Goal: Information Seeking & Learning: Check status

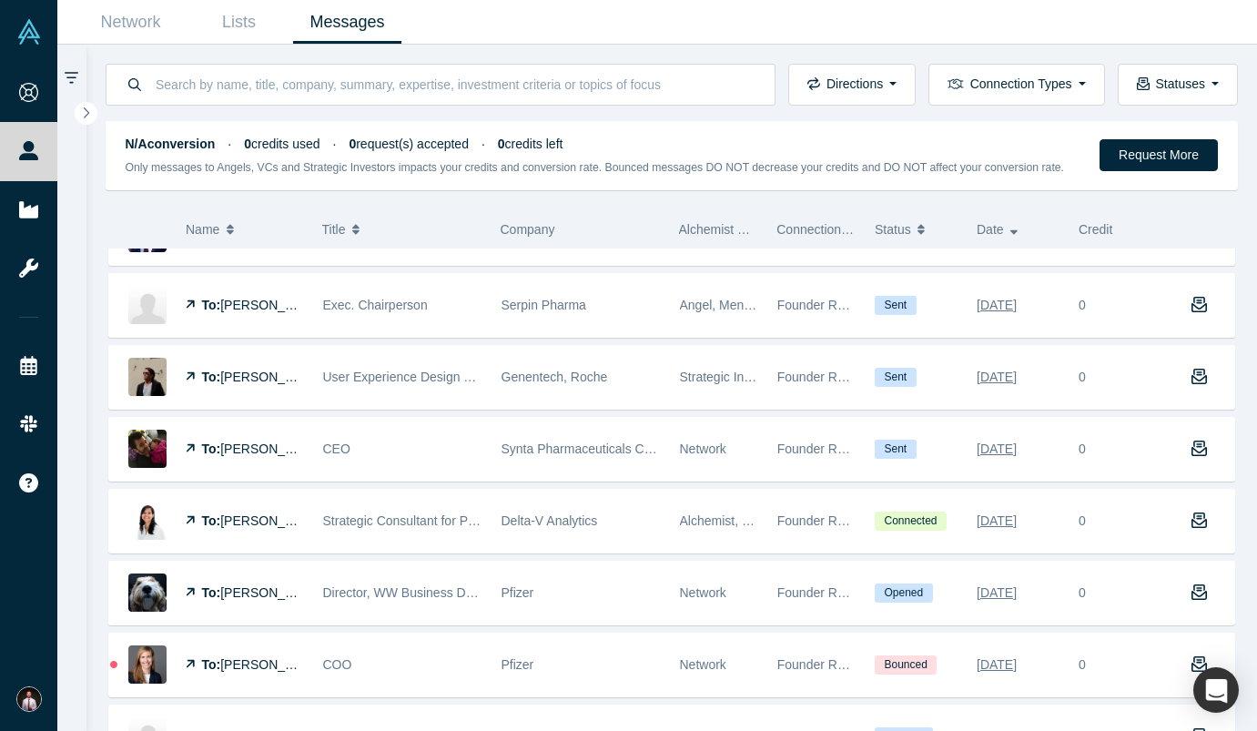
scroll to position [773, 0]
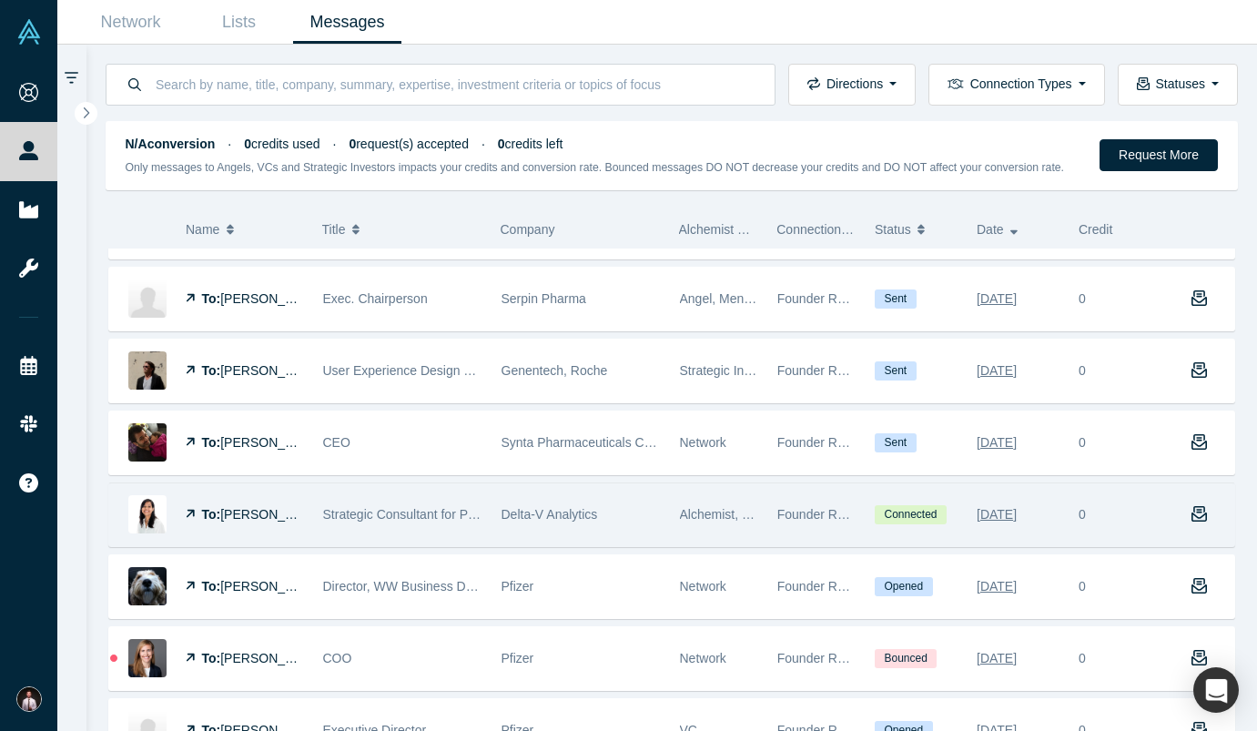
click at [153, 510] on img at bounding box center [147, 514] width 38 height 38
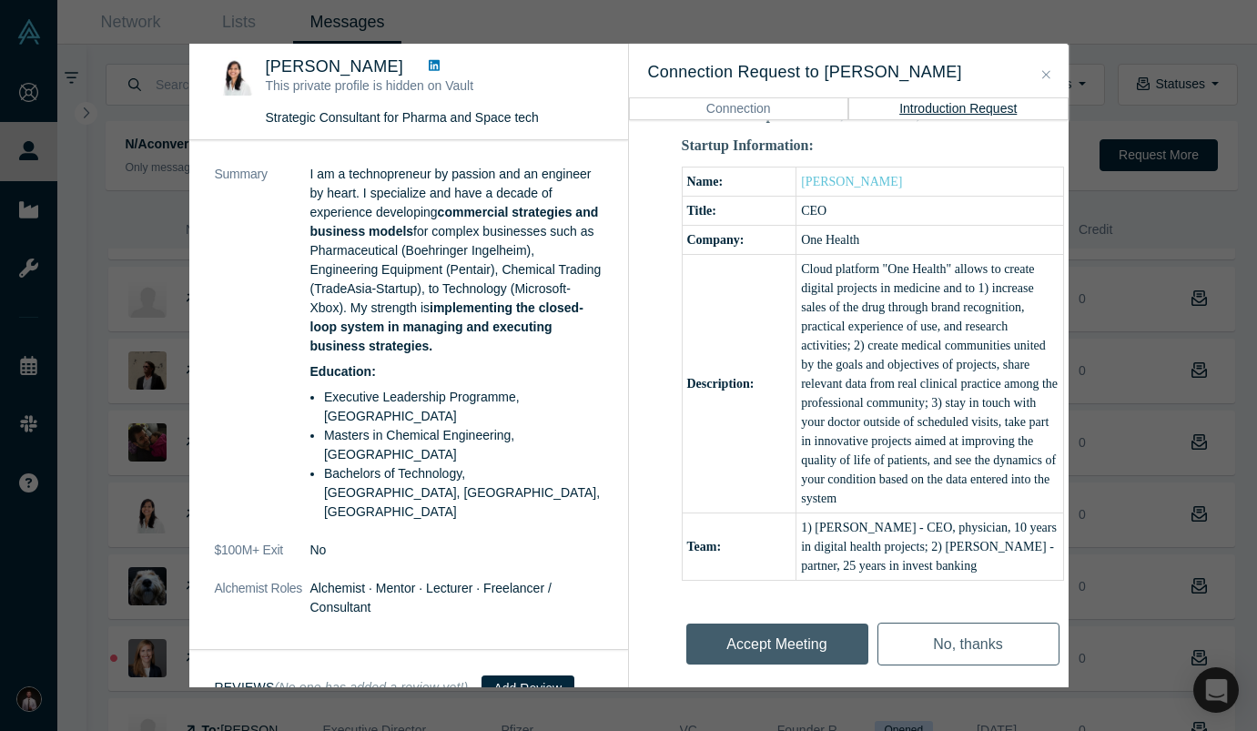
scroll to position [210, 0]
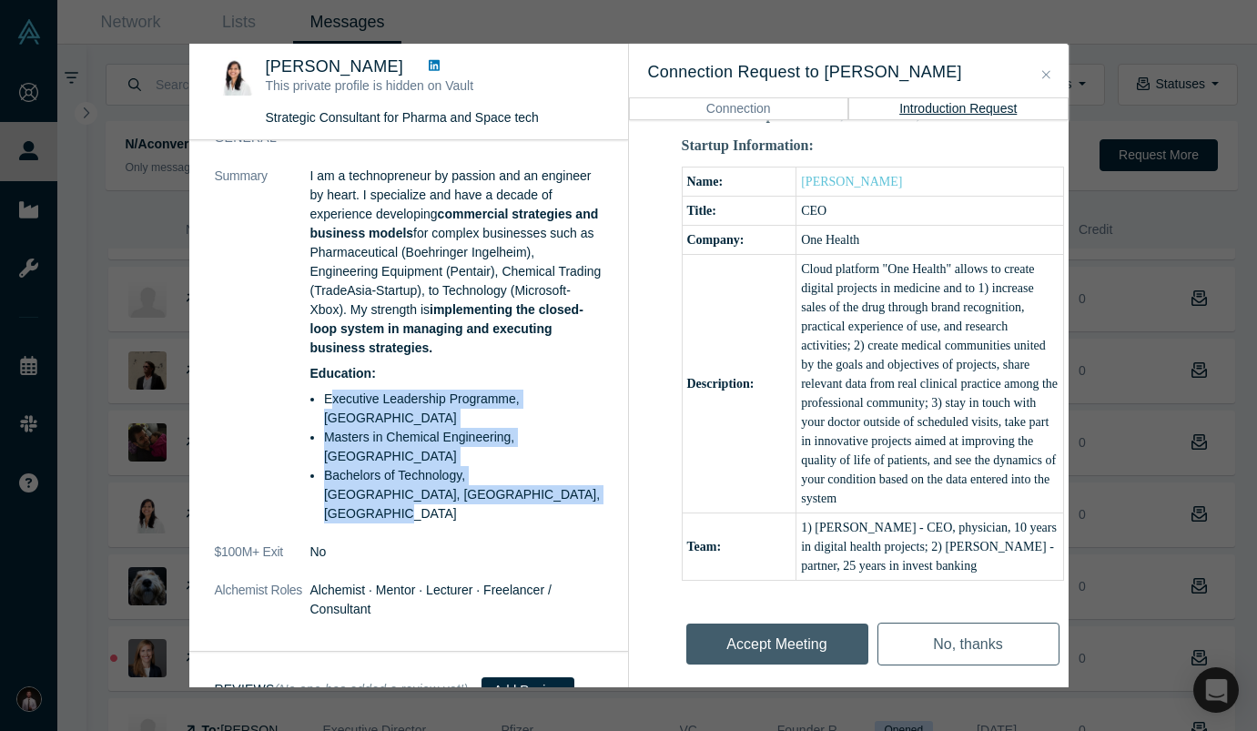
drag, startPoint x: 329, startPoint y: 400, endPoint x: 511, endPoint y: 504, distance: 208.7
click at [511, 504] on ul "Executive Leadership Programme, [GEOGRAPHIC_DATA] Management University Masters…" at bounding box center [456, 456] width 292 height 134
click at [511, 504] on li "Bachelors of Technology, [GEOGRAPHIC_DATA], [GEOGRAPHIC_DATA], [GEOGRAPHIC_DATA]" at bounding box center [463, 494] width 278 height 57
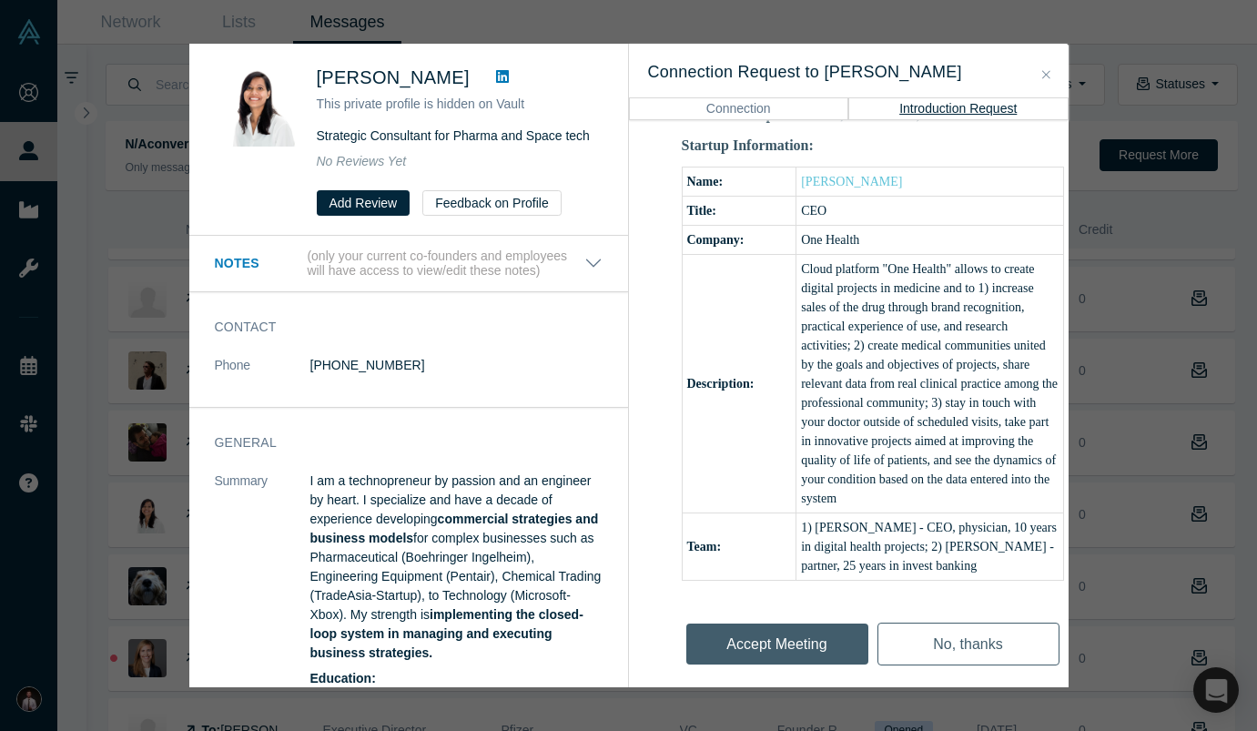
scroll to position [0, 0]
click at [1055, 72] on button "Close" at bounding box center [1046, 75] width 19 height 21
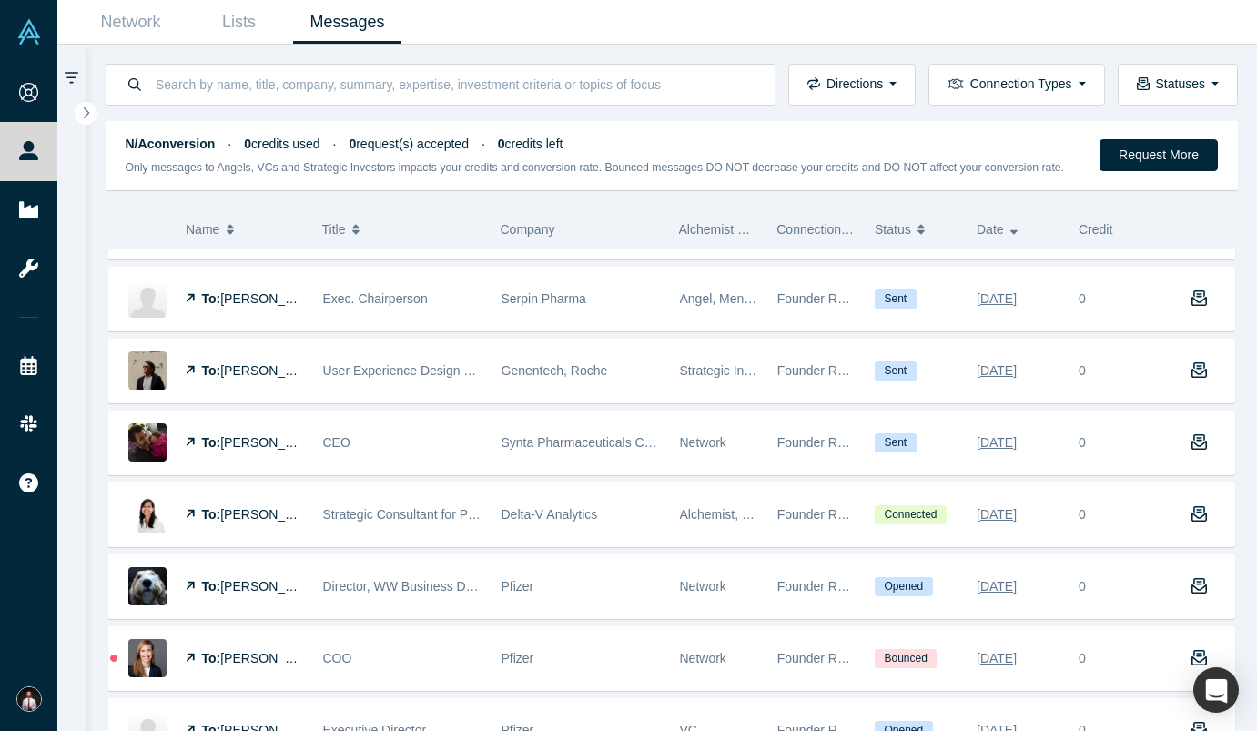
click at [1040, 72] on button "Close" at bounding box center [1046, 75] width 19 height 21
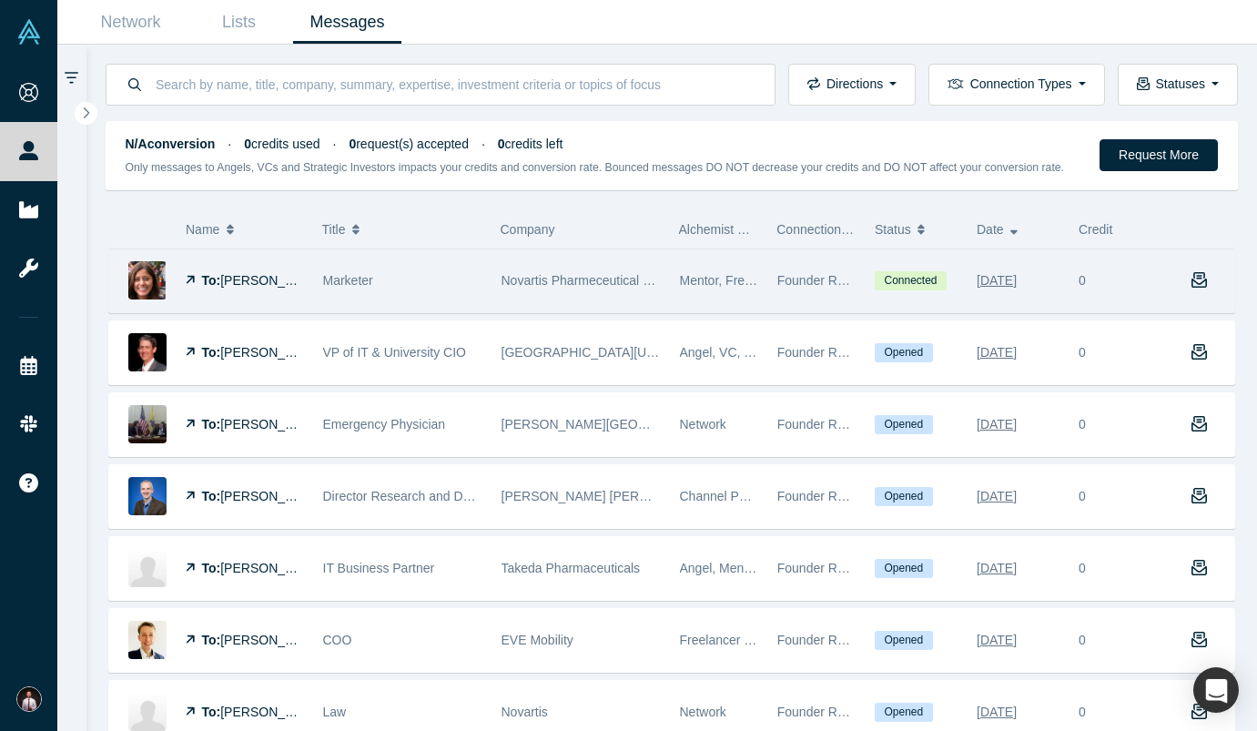
click at [146, 285] on img at bounding box center [147, 280] width 38 height 38
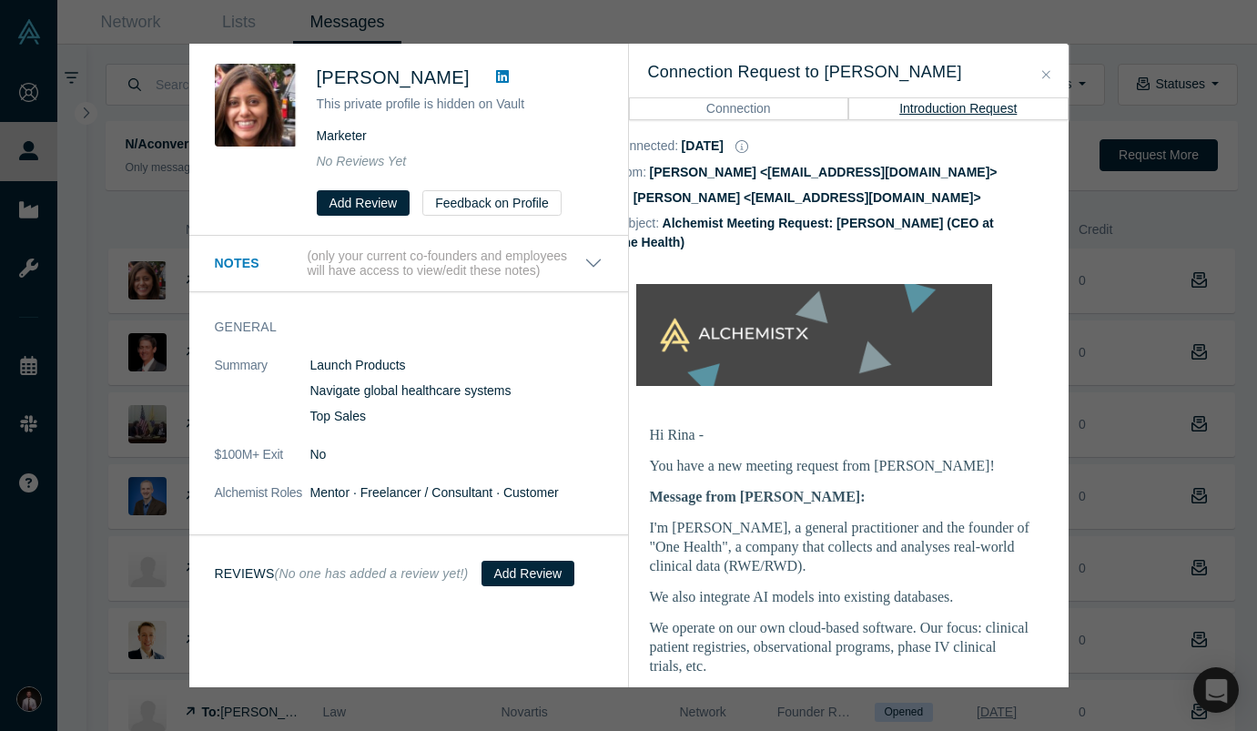
scroll to position [0, 35]
click at [1046, 63] on h3 "Connection Request to [PERSON_NAME]" at bounding box center [848, 72] width 401 height 25
click at [1042, 69] on icon "Close" at bounding box center [1046, 74] width 8 height 13
